Goal: Transaction & Acquisition: Register for event/course

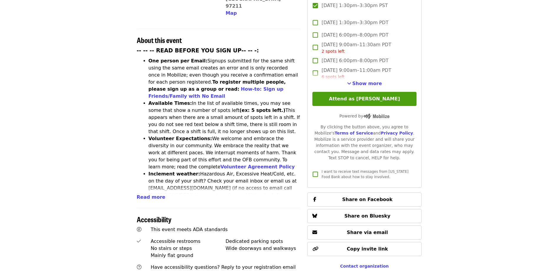
scroll to position [235, 0]
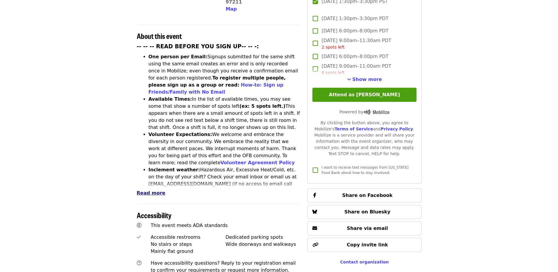
click at [156, 190] on span "Read more" at bounding box center [151, 193] width 29 height 6
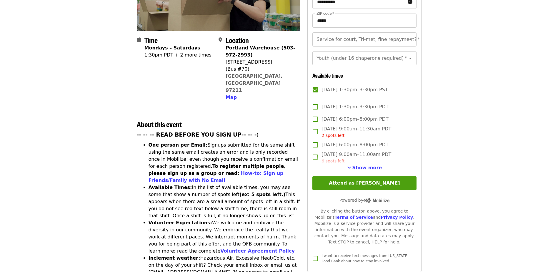
scroll to position [0, 0]
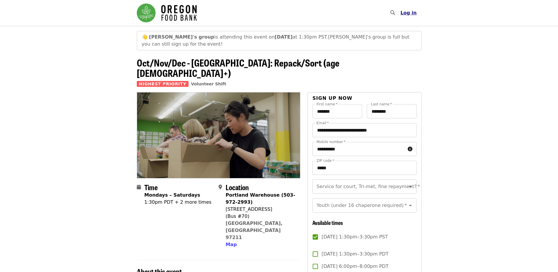
click at [408, 14] on span "Log in" at bounding box center [408, 13] width 16 height 6
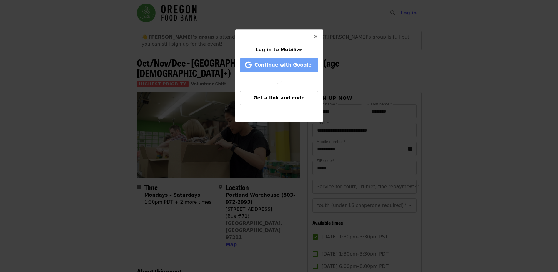
click at [289, 68] on span "Continue with Google" at bounding box center [280, 64] width 66 height 7
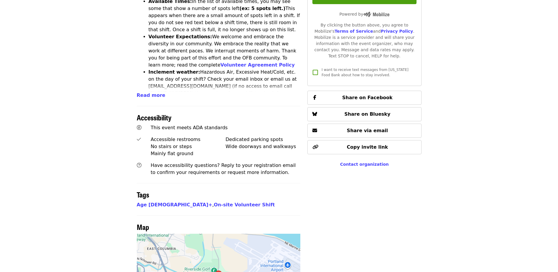
scroll to position [324, 0]
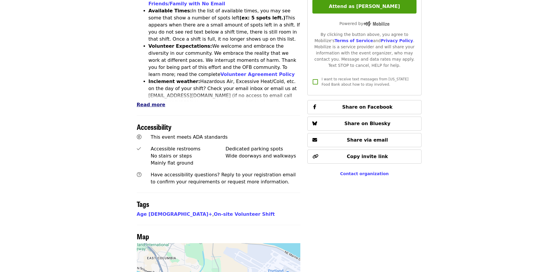
click at [145, 102] on span "Read more" at bounding box center [151, 105] width 29 height 6
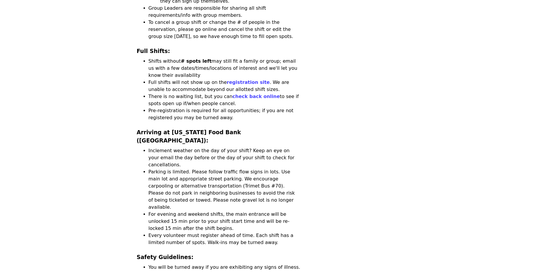
scroll to position [1147, 0]
